Goal: Communication & Community: Ask a question

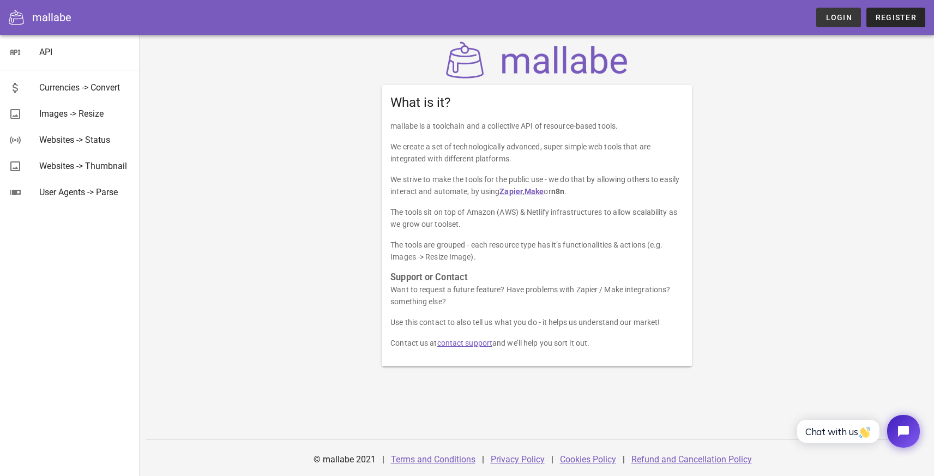
click at [847, 19] on span "Login" at bounding box center [838, 17] width 27 height 9
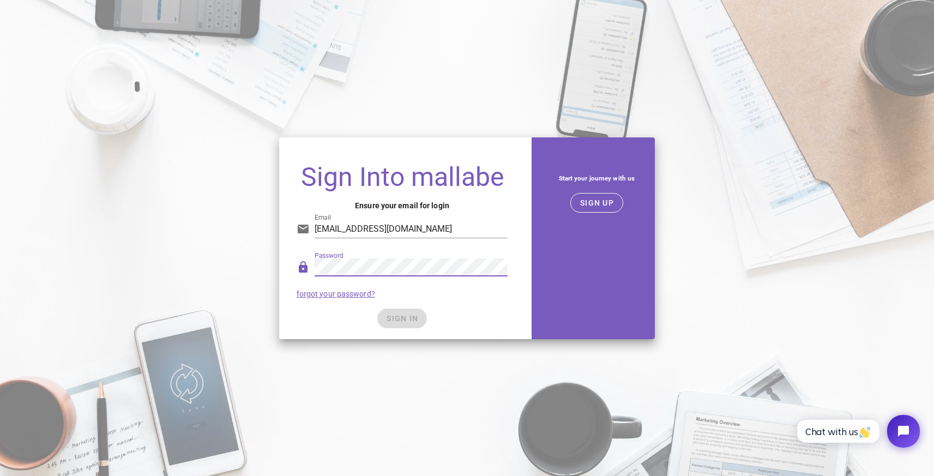
click at [433, 301] on div "Password forgot your password?" at bounding box center [402, 278] width 225 height 57
click at [410, 315] on span "SIGN IN" at bounding box center [402, 318] width 32 height 9
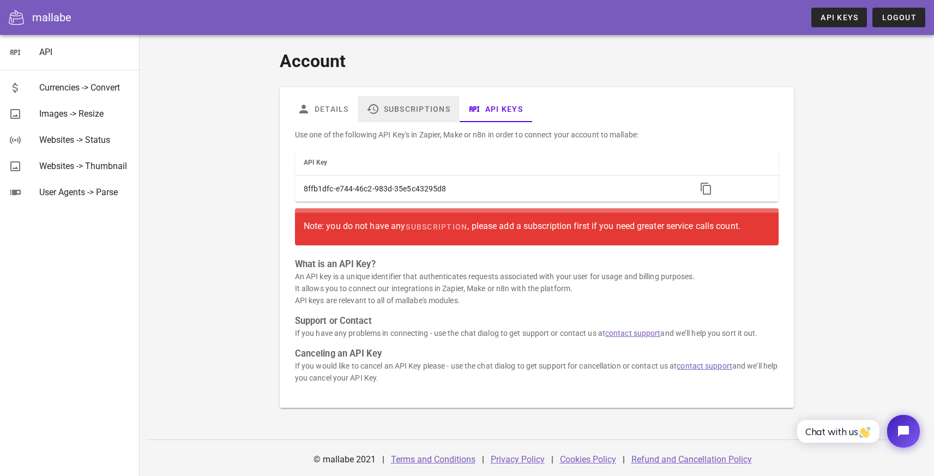
click at [417, 107] on link "Subscriptions" at bounding box center [408, 109] width 101 height 26
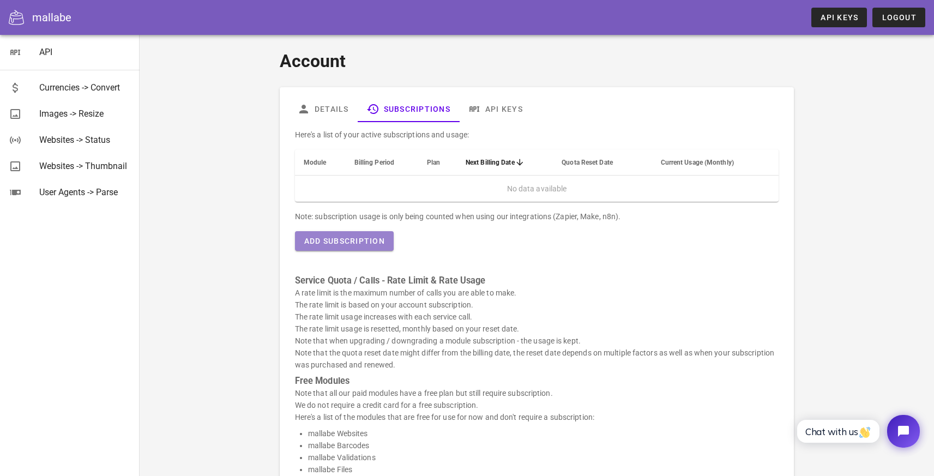
click at [373, 241] on span "Add Subscription" at bounding box center [344, 241] width 81 height 9
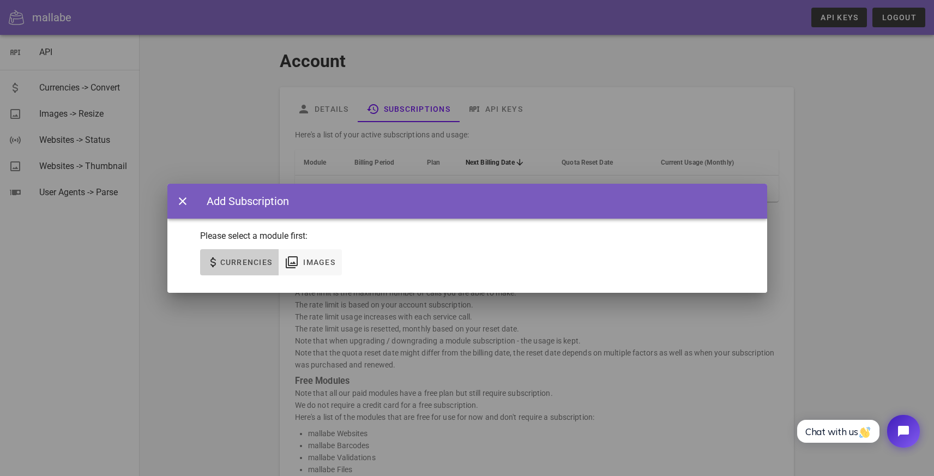
click at [241, 263] on span "Currencies" at bounding box center [246, 262] width 53 height 9
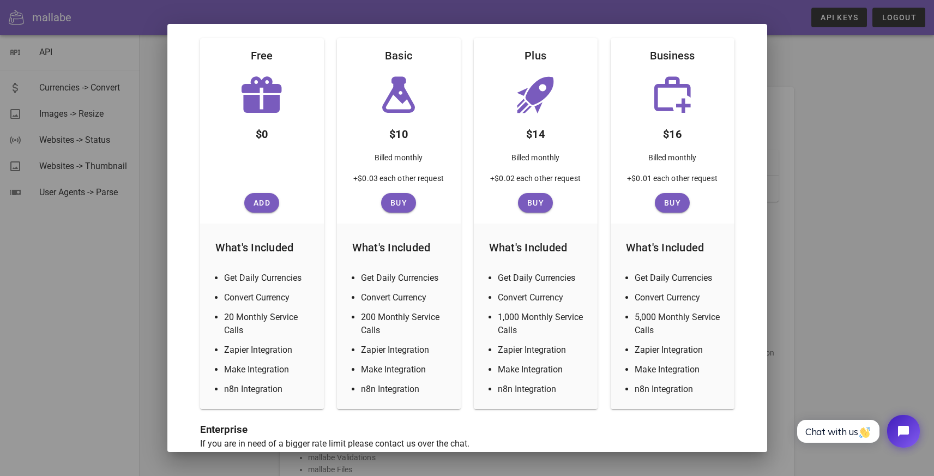
scroll to position [163, 0]
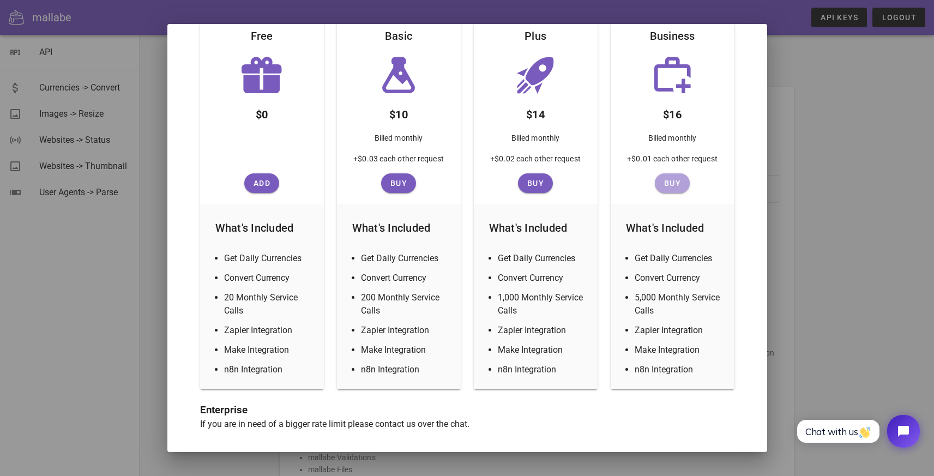
click at [670, 181] on span "Buy" at bounding box center [672, 183] width 26 height 9
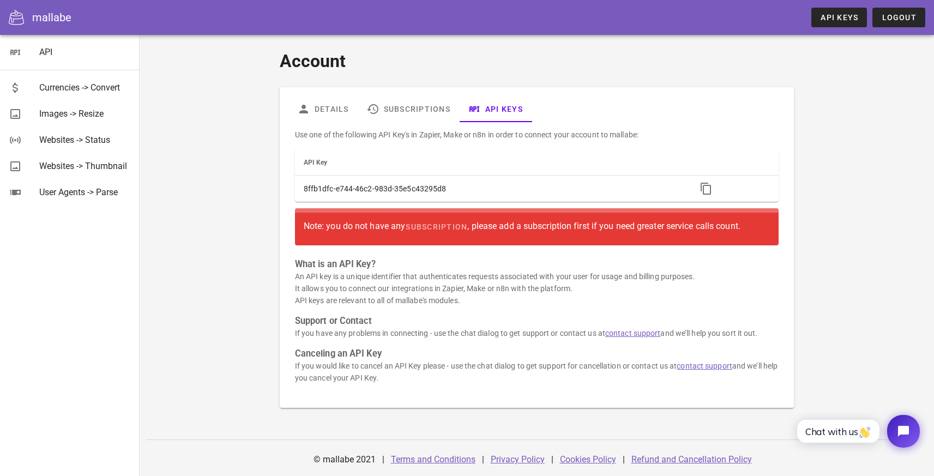
click at [273, 258] on div "Account Details Subscriptions API Keys Use one of the following API Key's in Za…" at bounding box center [536, 227] width 527 height 373
click at [433, 115] on link "Subscriptions" at bounding box center [408, 109] width 101 height 26
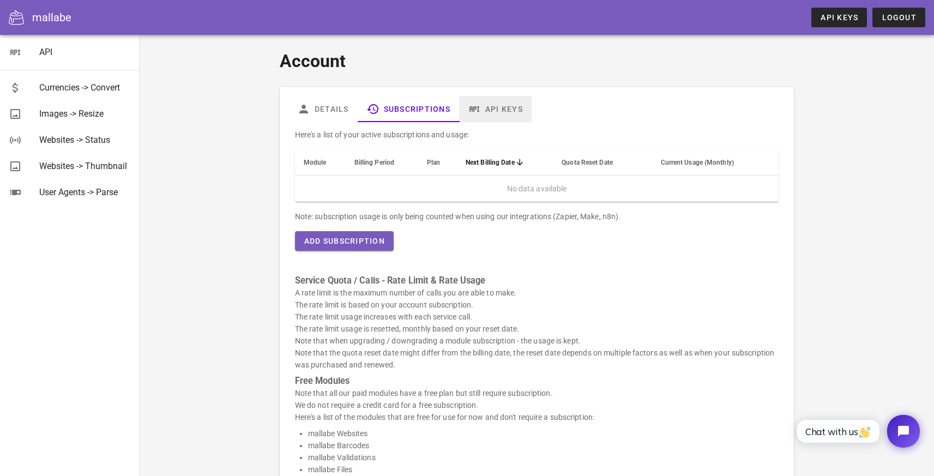
click at [524, 104] on link "API Keys" at bounding box center [495, 109] width 73 height 26
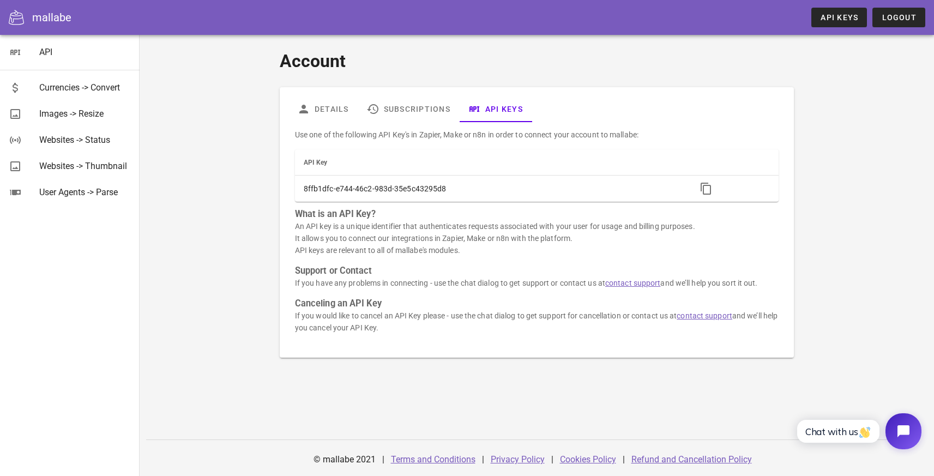
click at [908, 431] on icon "Open chat widget" at bounding box center [910, 431] width 17 height 17
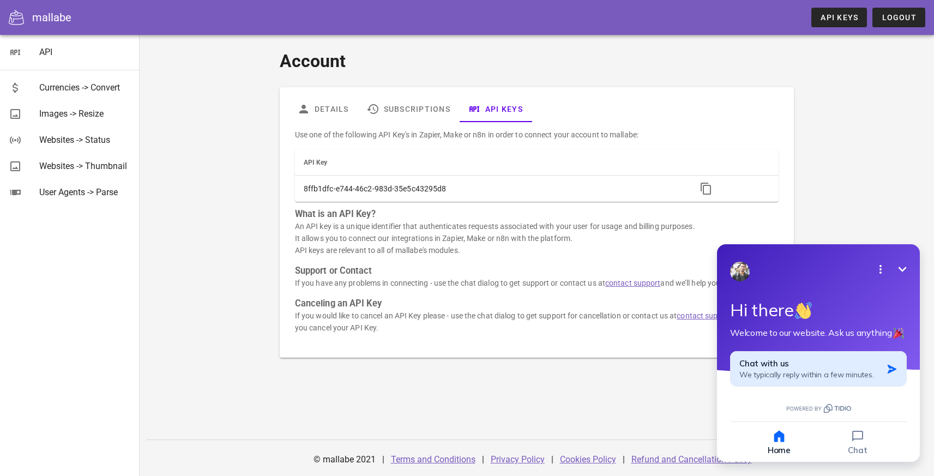
click at [815, 364] on div "Chat with us We typically reply within a few minutes." at bounding box center [811, 368] width 143 height 21
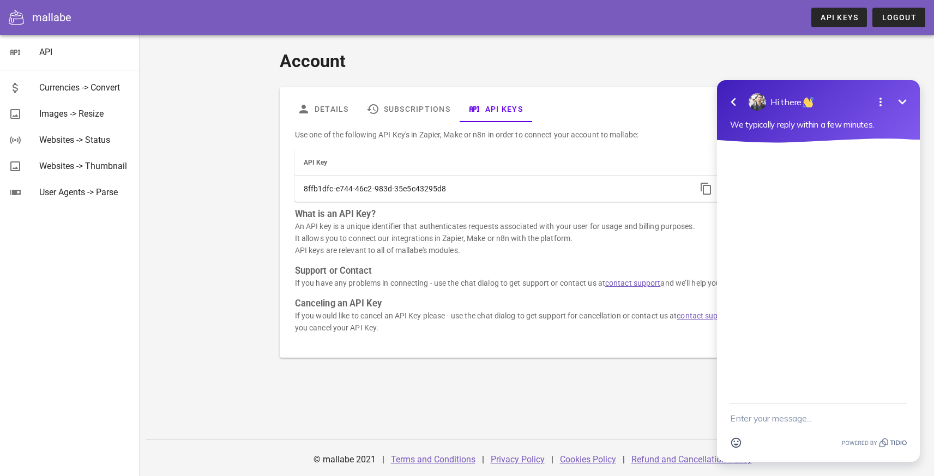
click at [778, 418] on textarea "New message" at bounding box center [818, 418] width 177 height 28
type textarea "Hey! I'm not sure if the subscription became active or not, can you check on yo…"
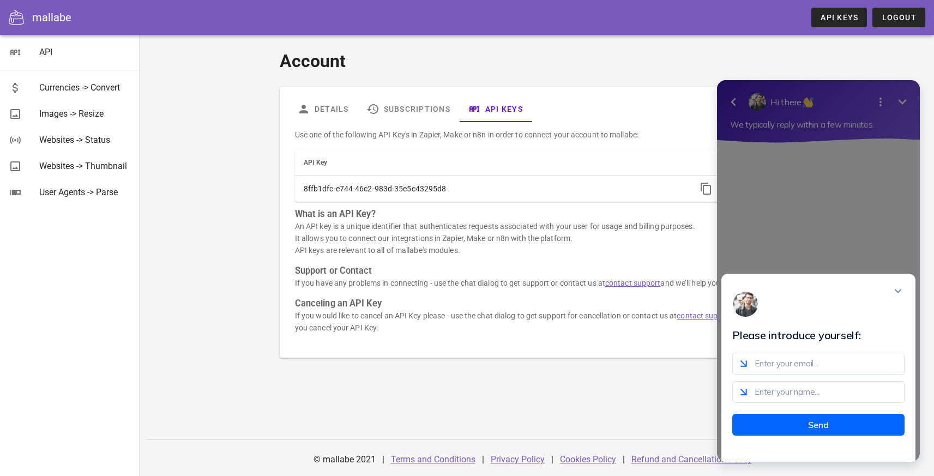
click at [789, 362] on input "email" at bounding box center [819, 364] width 172 height 22
click at [799, 370] on input "email" at bounding box center [819, 364] width 172 height 22
type input "[PERSON_NAME][EMAIL_ADDRESS][DOMAIN_NAME]"
click at [782, 397] on input "text" at bounding box center [819, 392] width 172 height 22
type input "[PERSON_NAME]"
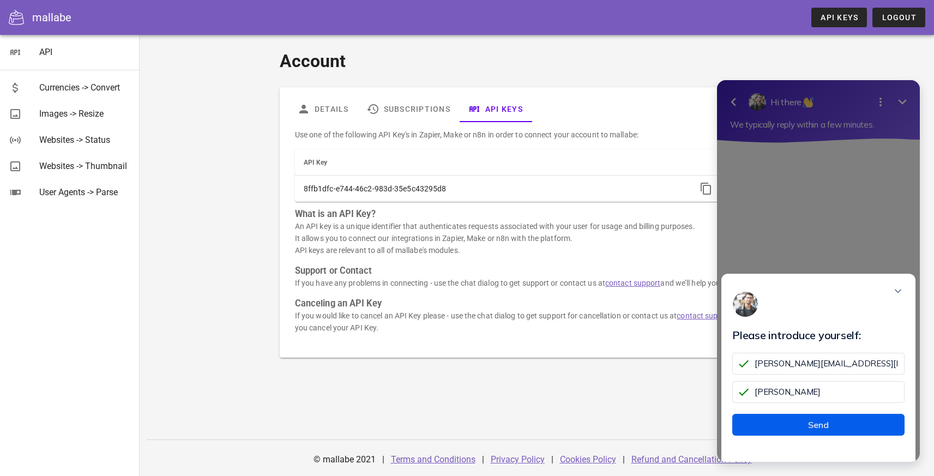
click at [798, 436] on button "Send" at bounding box center [819, 425] width 172 height 22
